Goal: Task Accomplishment & Management: Manage account settings

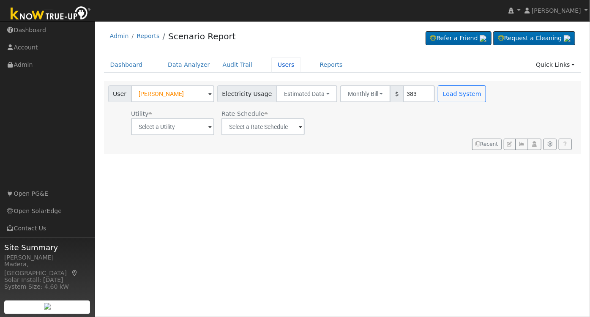
click at [272, 64] on link "Users" at bounding box center [286, 65] width 30 height 16
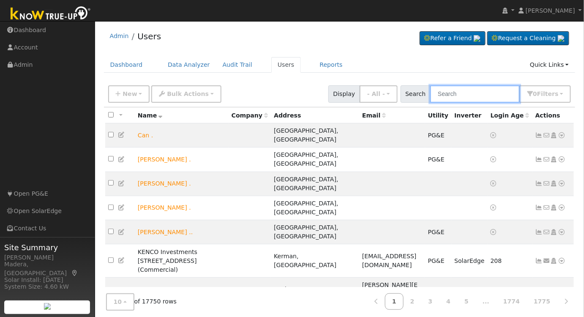
drag, startPoint x: 470, startPoint y: 93, endPoint x: 467, endPoint y: 102, distance: 9.8
click at [470, 92] on input "text" at bounding box center [475, 93] width 90 height 17
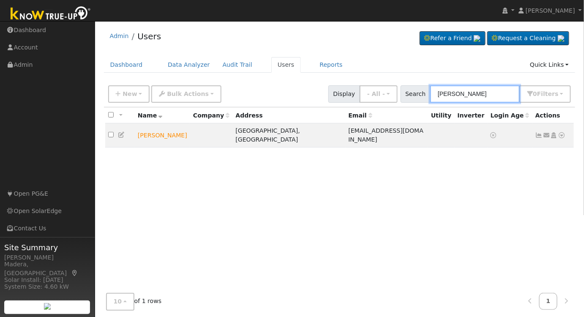
type input "william chaddock"
click at [552, 132] on icon at bounding box center [554, 135] width 8 height 6
